Goal: Navigation & Orientation: Find specific page/section

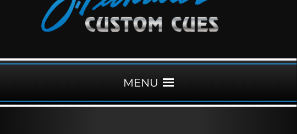
scroll to position [88, 0]
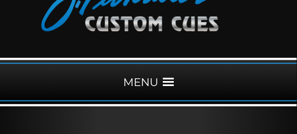
click at [163, 82] on span at bounding box center [168, 81] width 11 height 11
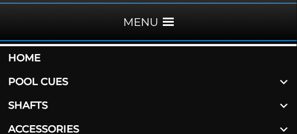
scroll to position [154, 0]
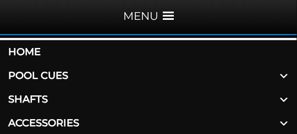
click at [281, 75] on span at bounding box center [283, 76] width 26 height 24
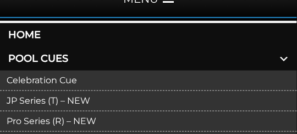
scroll to position [176, 0]
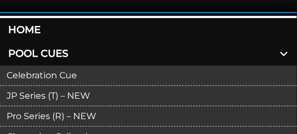
click at [180, 96] on link "JP Series (T) – NEW" at bounding box center [148, 96] width 297 height 20
